Goal: Register for event/course: Sign up to attend an event or enroll in a course

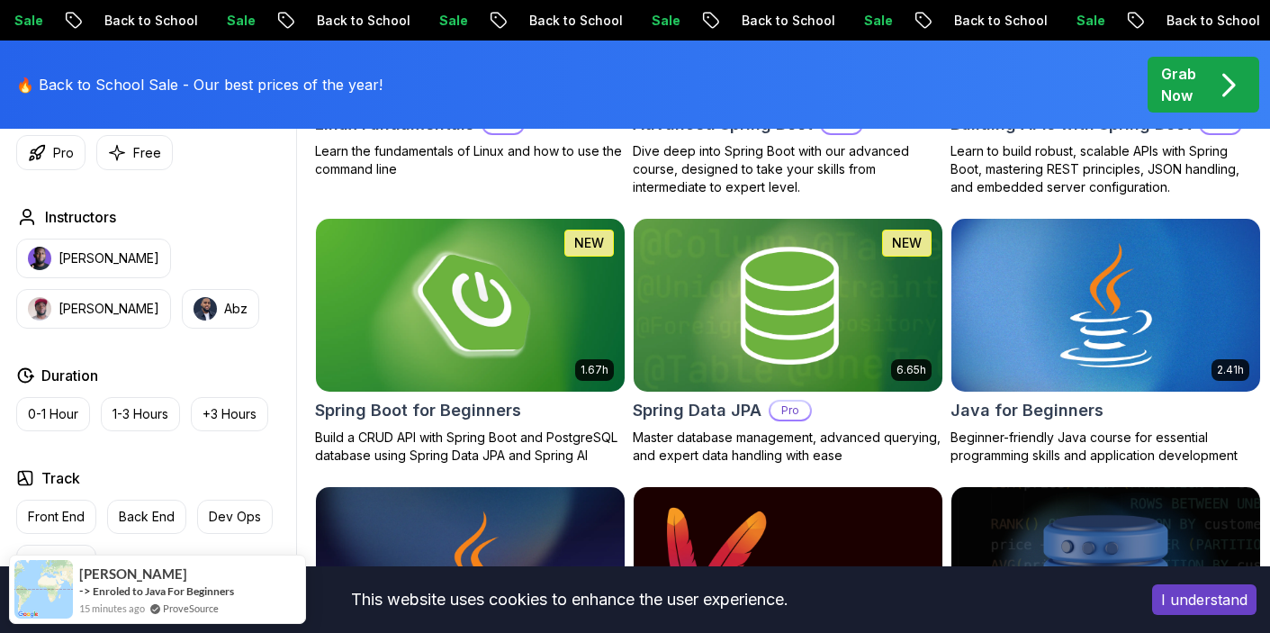
click at [442, 321] on img at bounding box center [470, 305] width 324 height 182
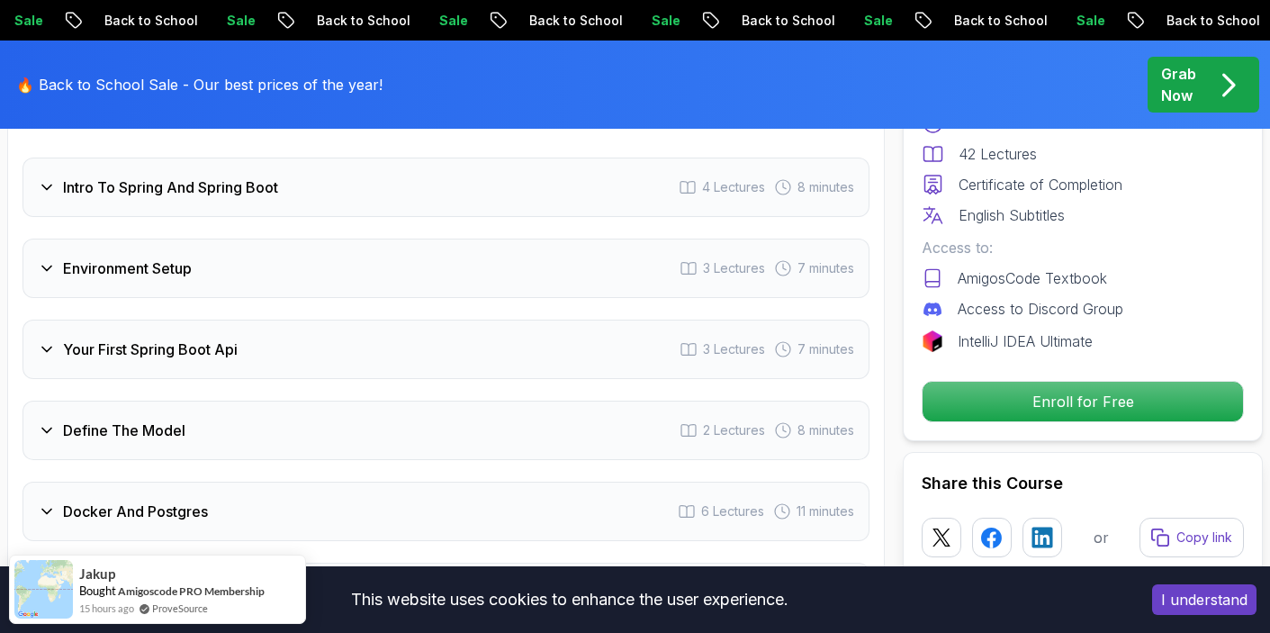
scroll to position [2514, 0]
click at [289, 243] on div "Environment Setup 3 Lectures 7 minutes" at bounding box center [445, 267] width 847 height 59
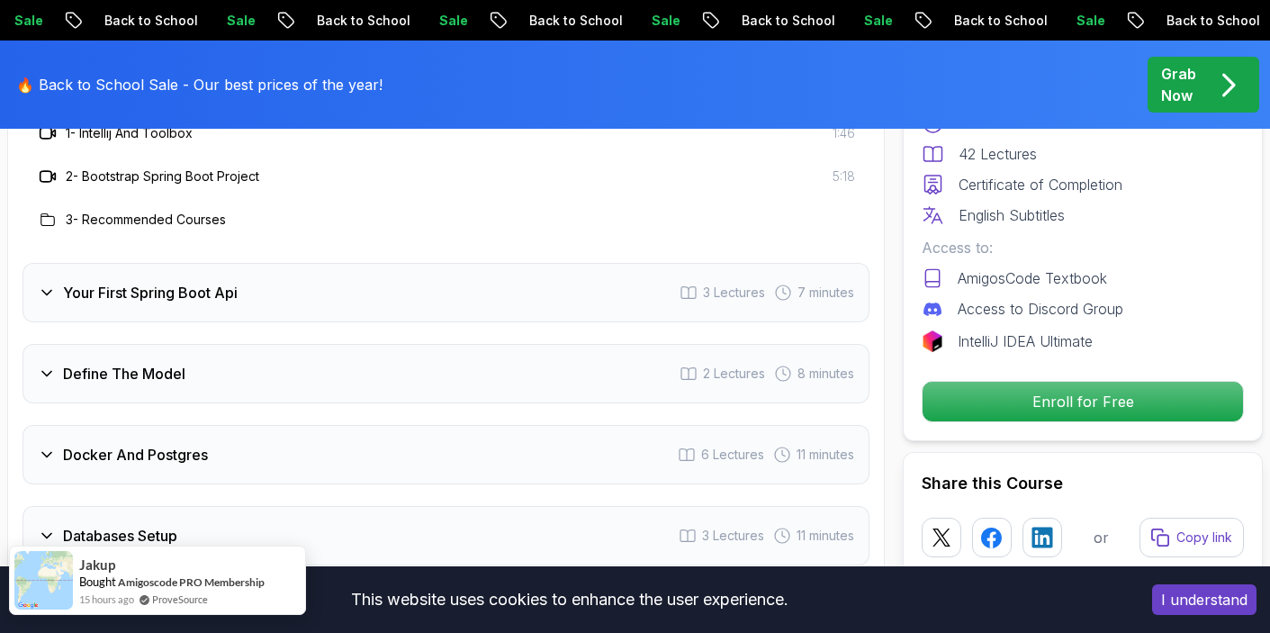
scroll to position [2683, 0]
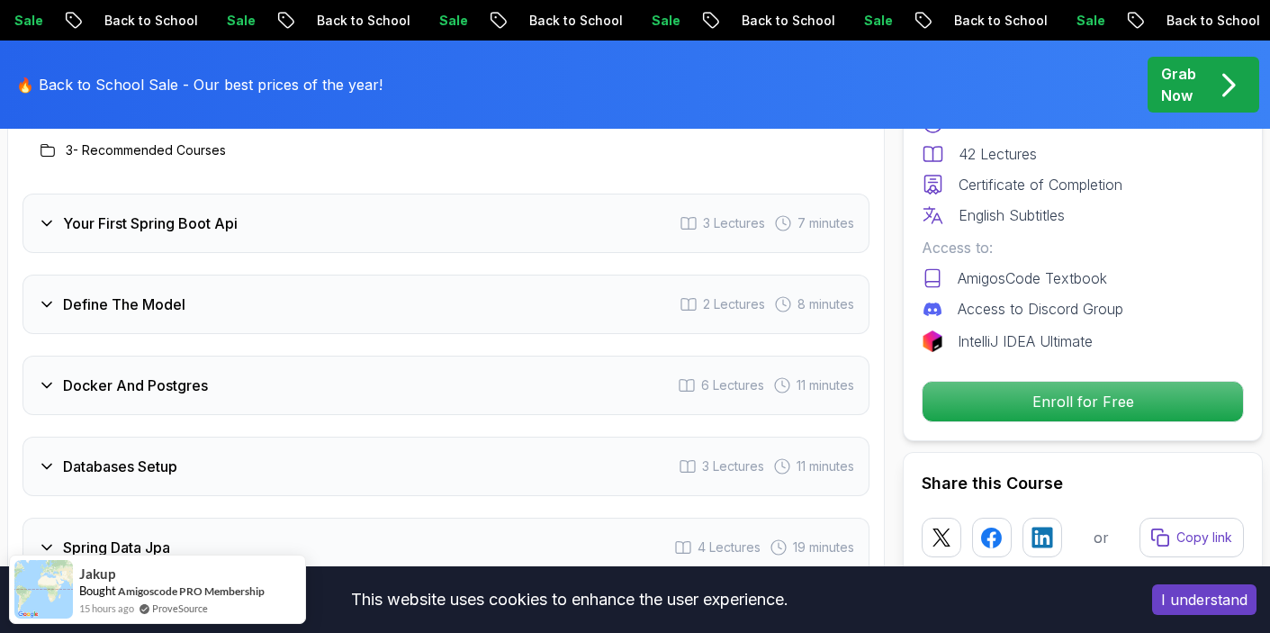
click at [224, 390] on div "Docker And Postgres 6 Lectures 11 minutes" at bounding box center [445, 384] width 847 height 59
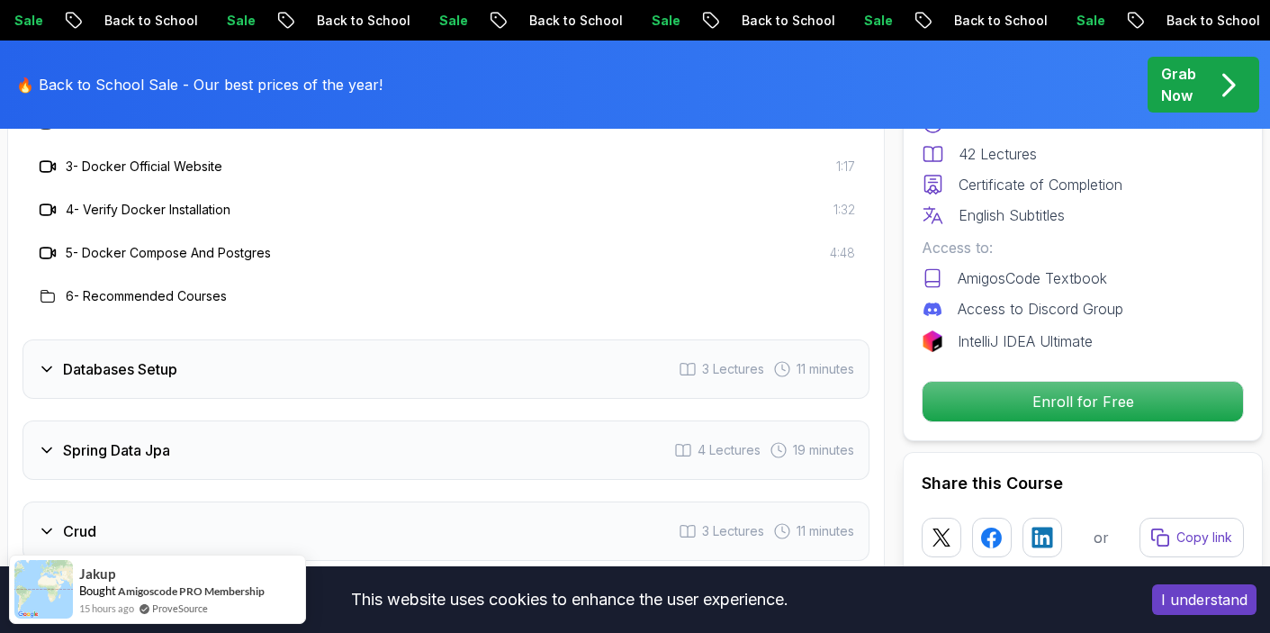
scroll to position [2918, 0]
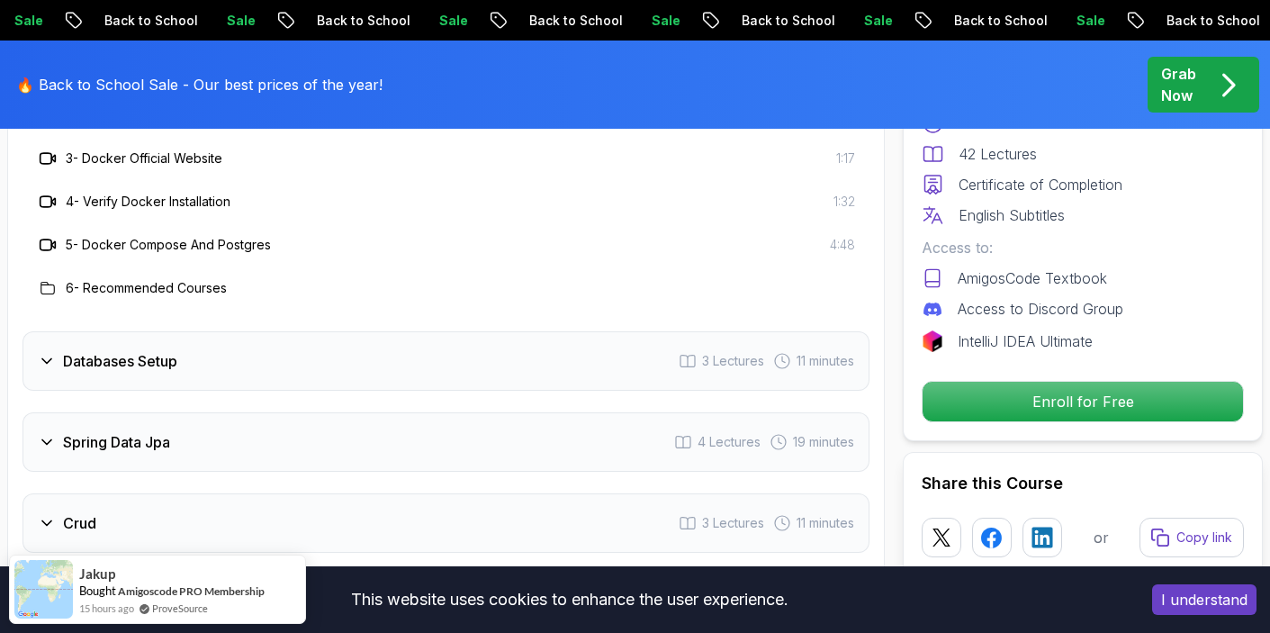
click at [228, 373] on div "Databases Setup 3 Lectures 11 minutes" at bounding box center [445, 360] width 847 height 59
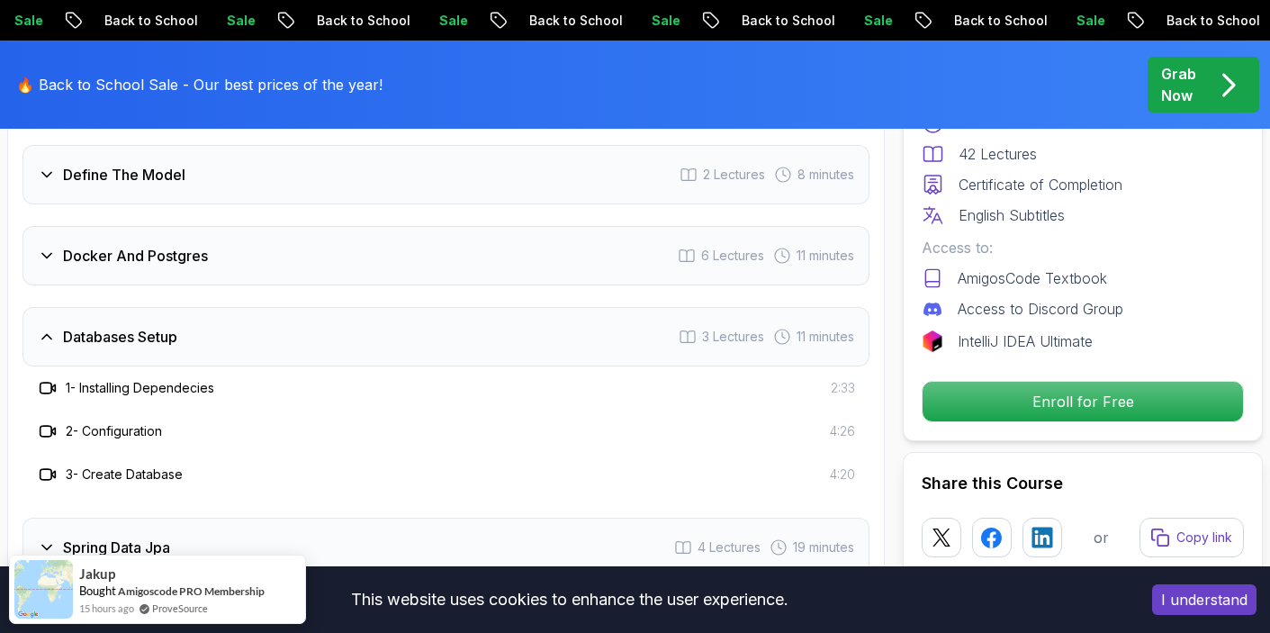
scroll to position [2765, 0]
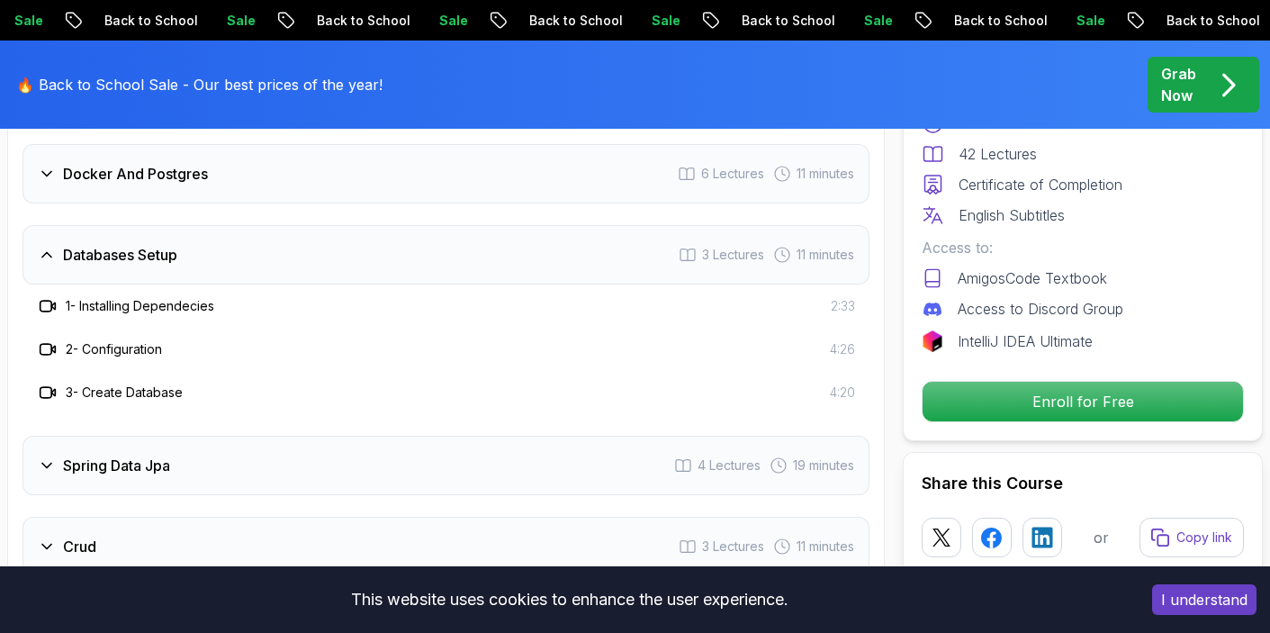
click at [119, 352] on h3 "2 - Configuration" at bounding box center [114, 349] width 96 height 18
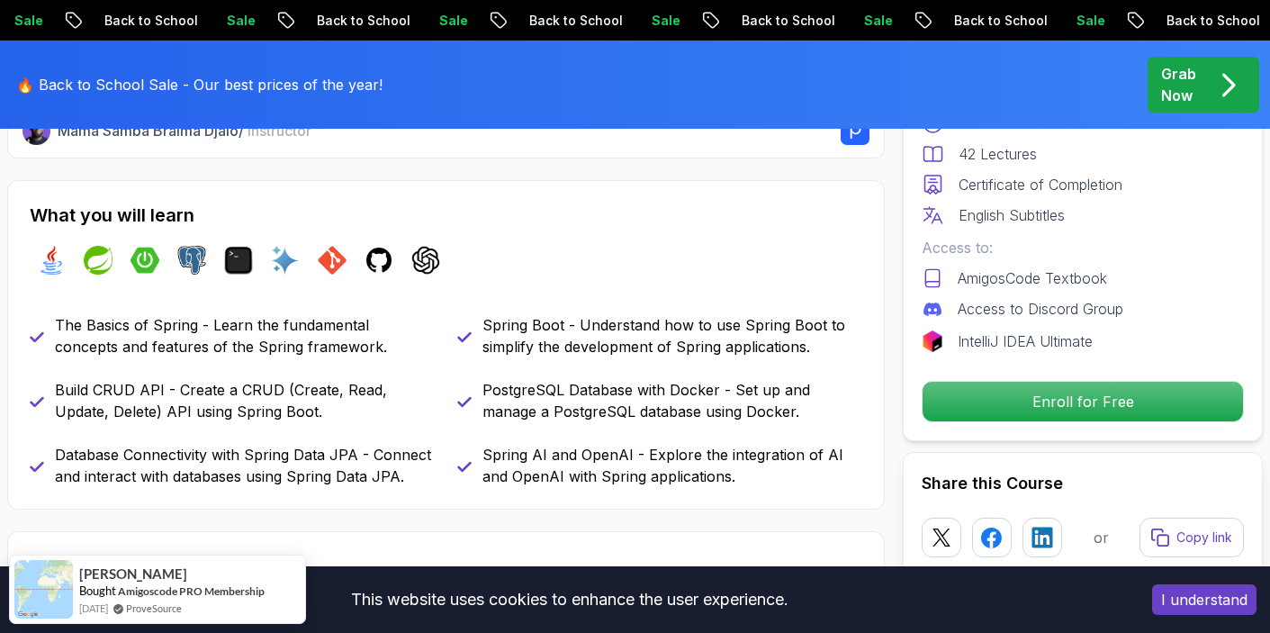
scroll to position [742, 0]
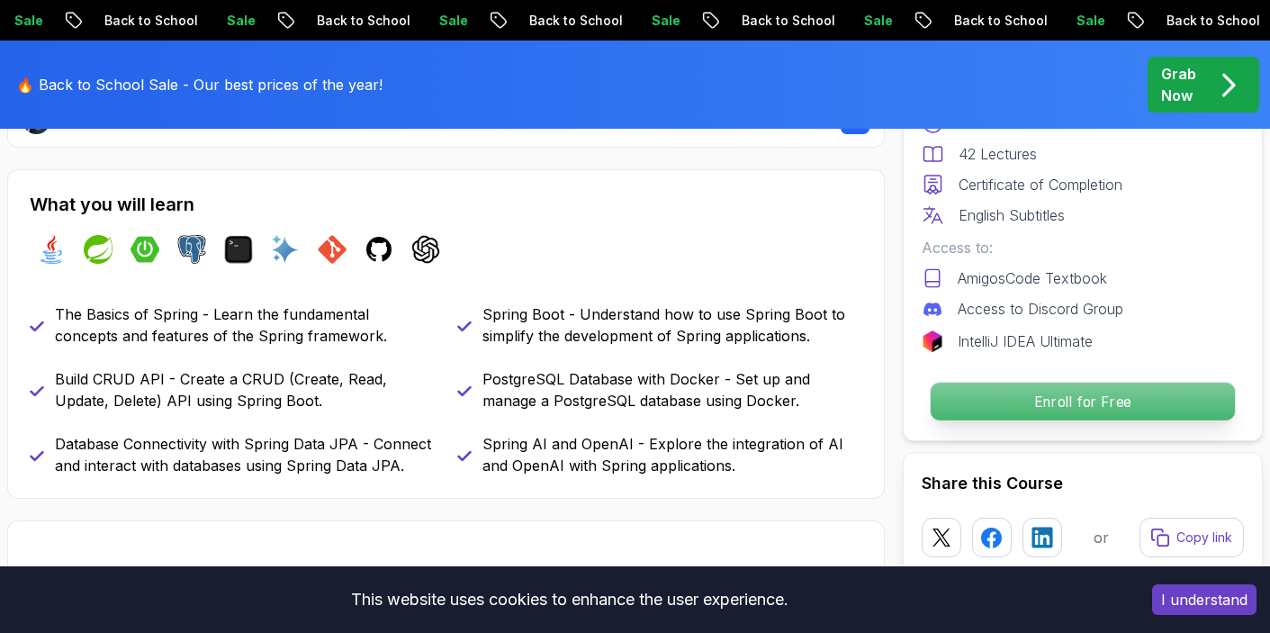
click at [1030, 395] on p "Enroll for Free" at bounding box center [1083, 401] width 304 height 38
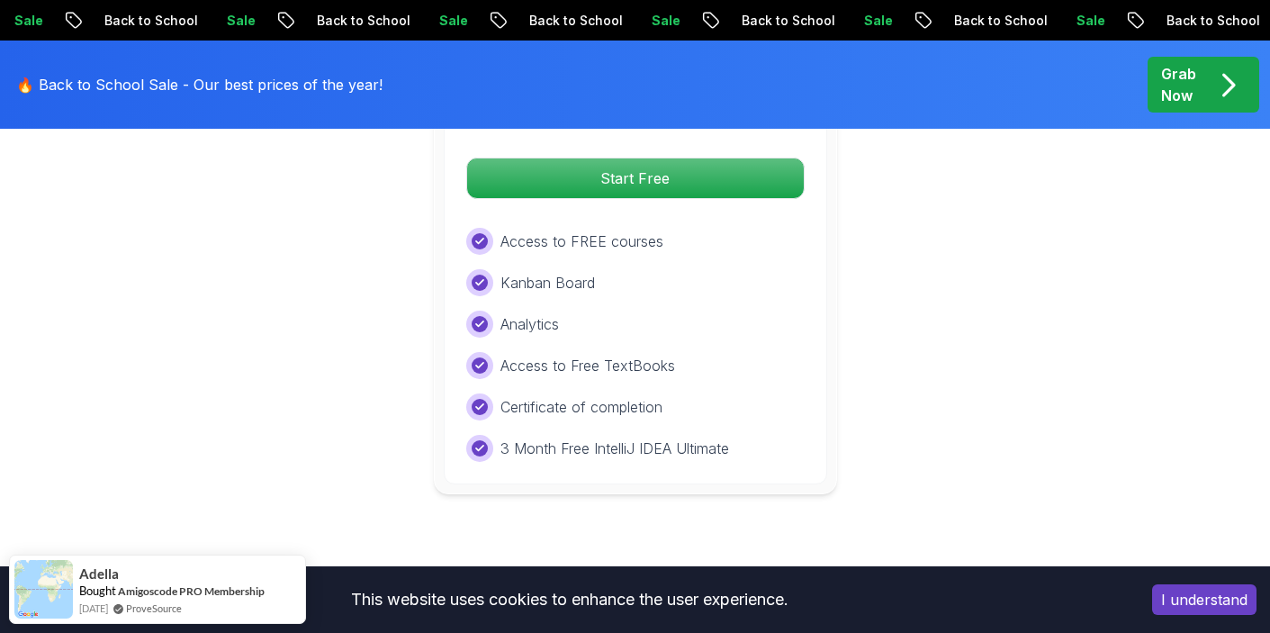
scroll to position [4022, 0]
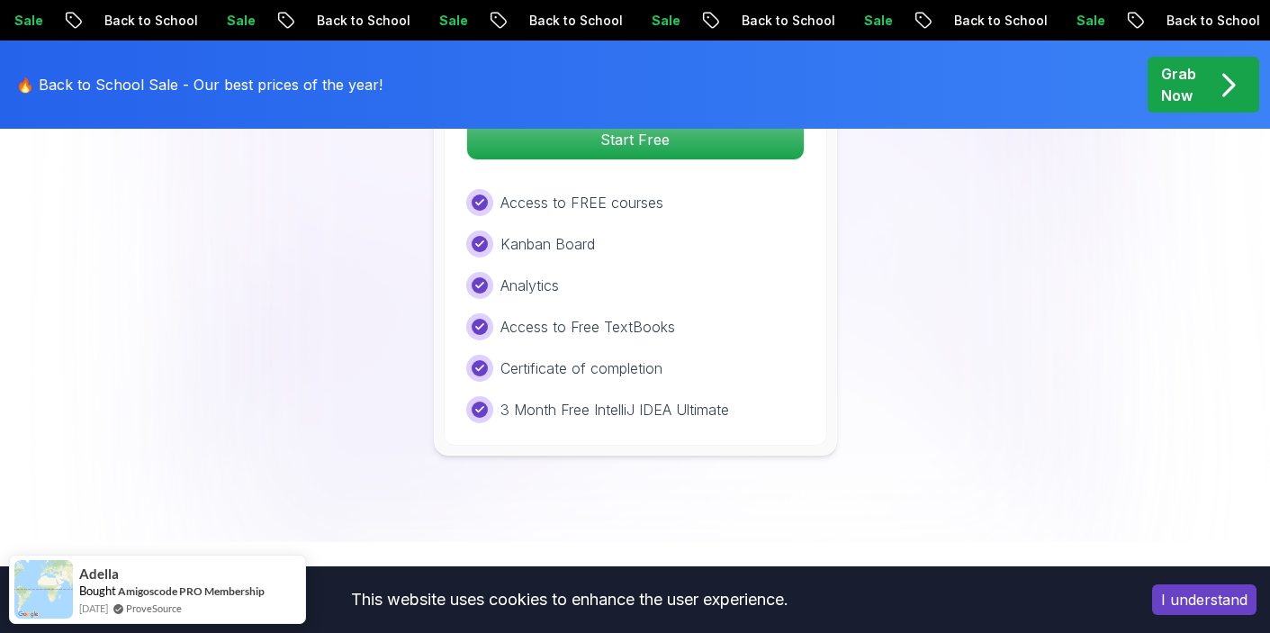
click at [1212, 604] on button "I understand" at bounding box center [1204, 599] width 104 height 31
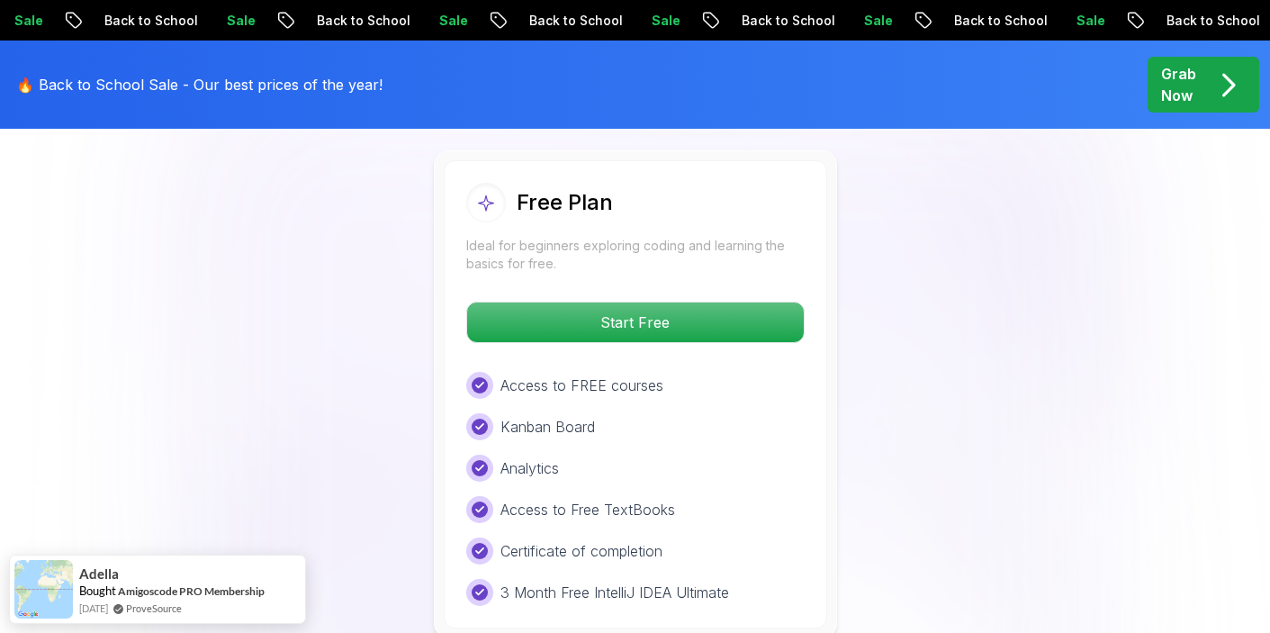
scroll to position [3839, 0]
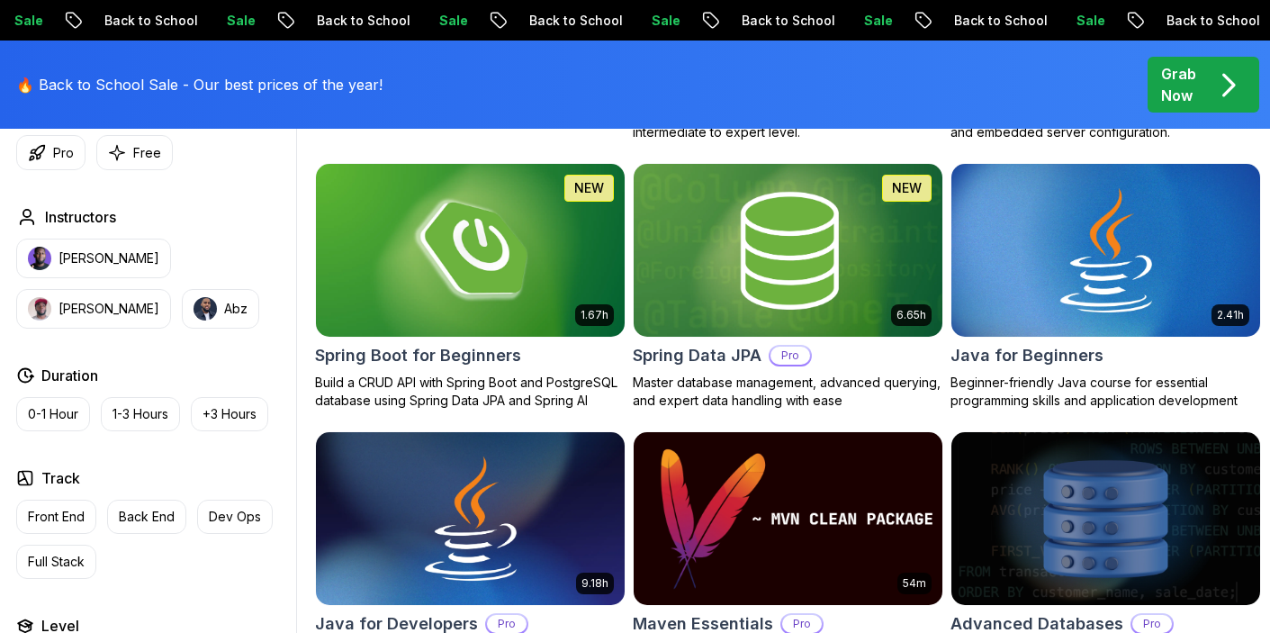
scroll to position [812, 0]
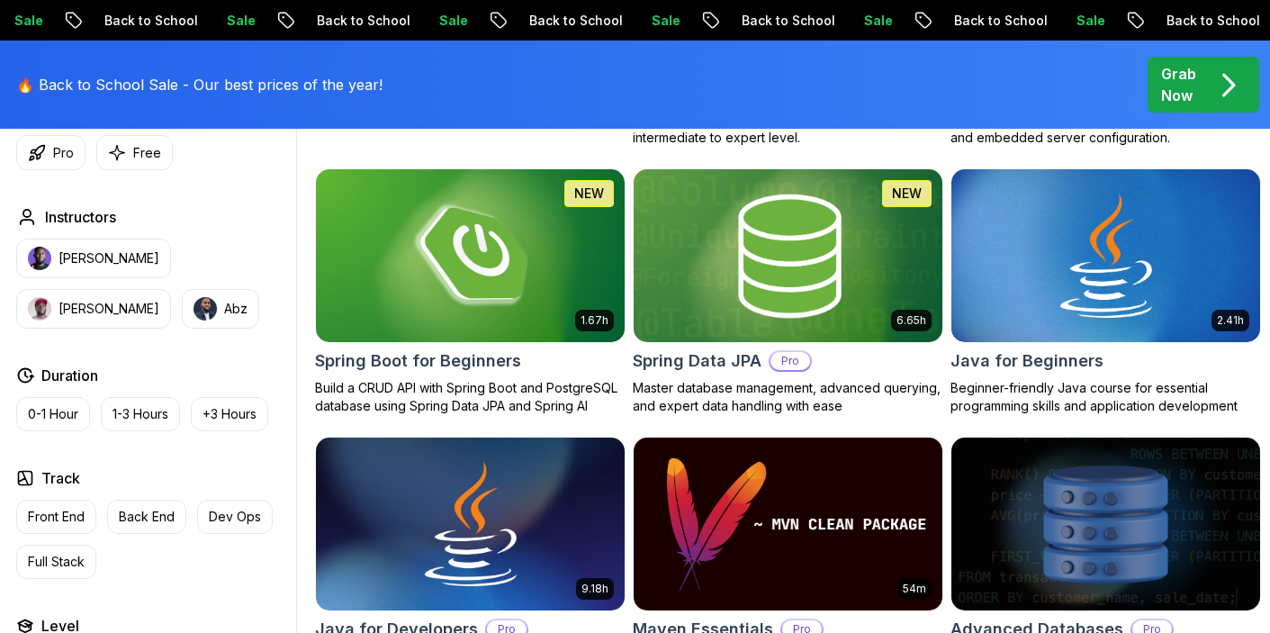
click at [771, 236] on img at bounding box center [787, 256] width 324 height 182
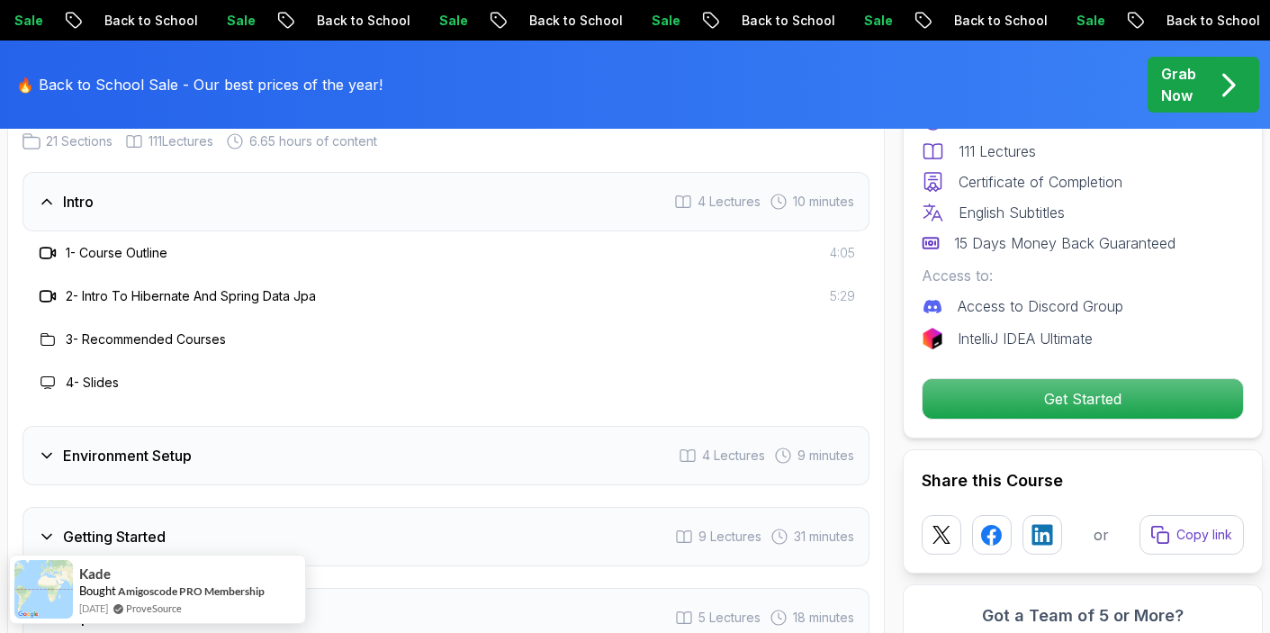
scroll to position [2267, 0]
